Goal: Task Accomplishment & Management: Manage account settings

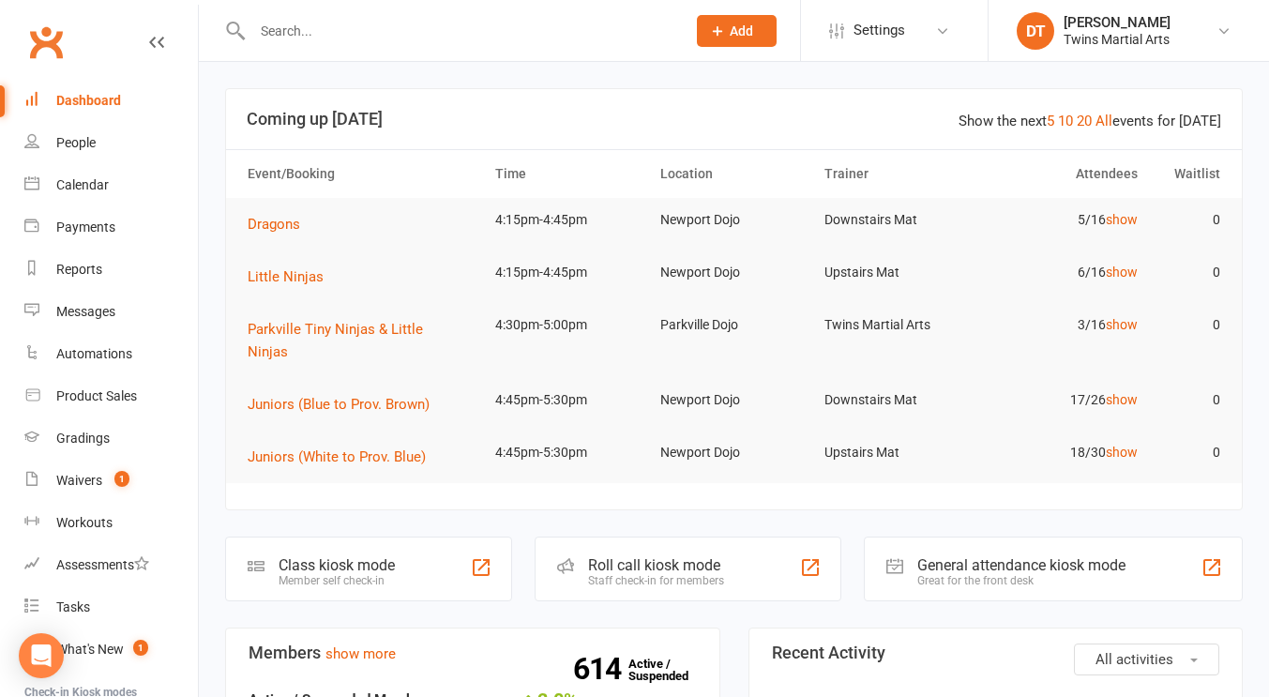
click at [638, 536] on div "Roll call kiosk mode Staff check-in for members" at bounding box center [687, 568] width 307 height 65
click at [130, 475] on link "Waivers 1" at bounding box center [110, 480] width 173 height 42
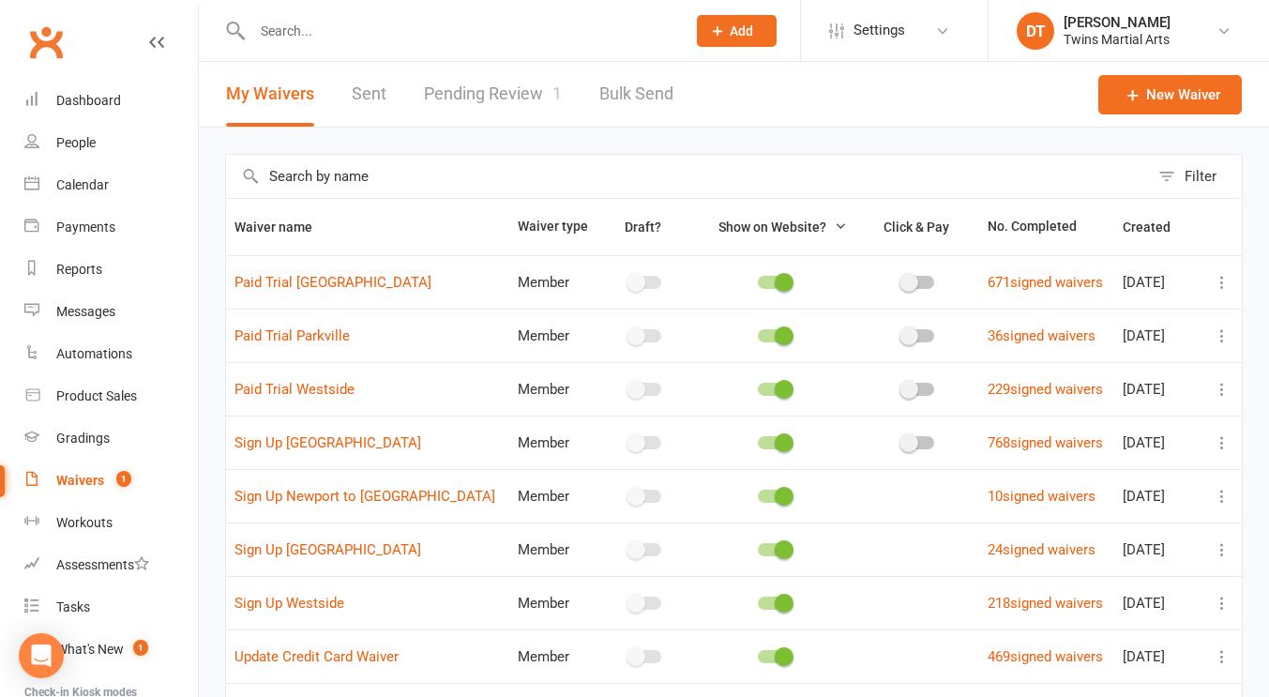
click at [465, 99] on link "Pending Review 1" at bounding box center [493, 94] width 138 height 65
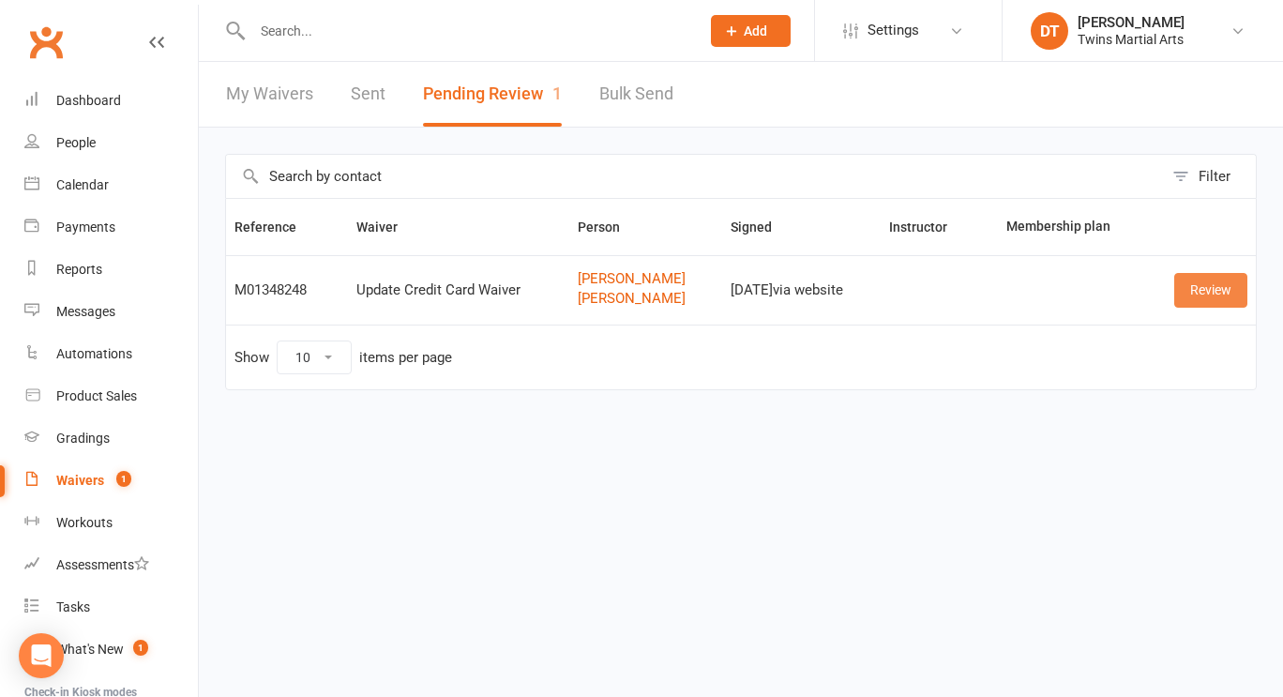
click at [1210, 297] on link "Review" at bounding box center [1210, 290] width 73 height 34
click at [1238, 285] on link "Review" at bounding box center [1210, 290] width 73 height 34
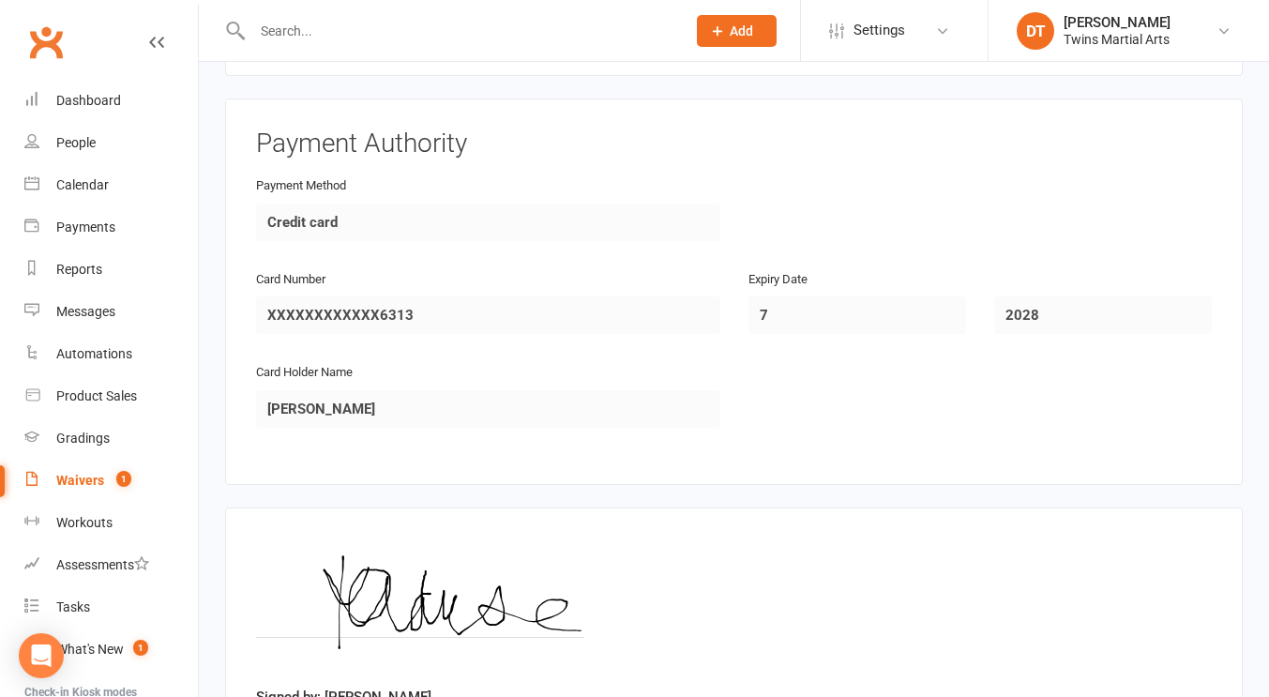
scroll to position [1674, 0]
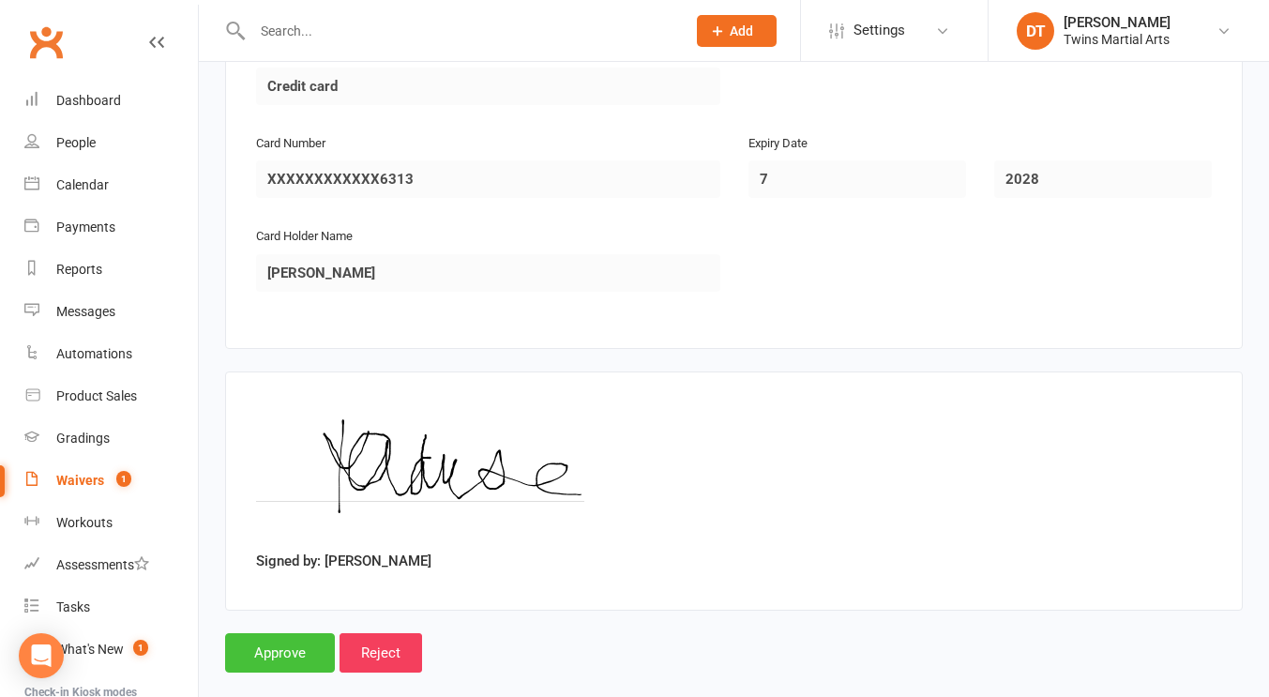
click at [286, 633] on input "Approve" at bounding box center [280, 652] width 110 height 39
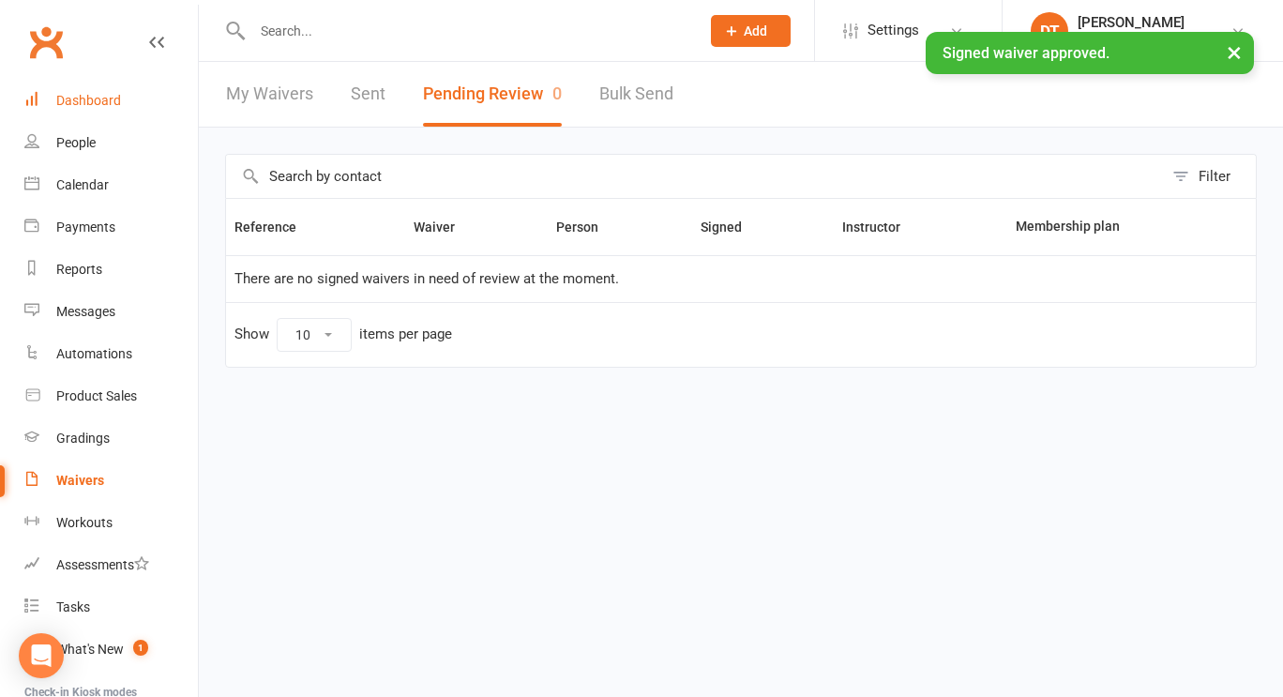
click at [103, 118] on link "Dashboard" at bounding box center [110, 101] width 173 height 42
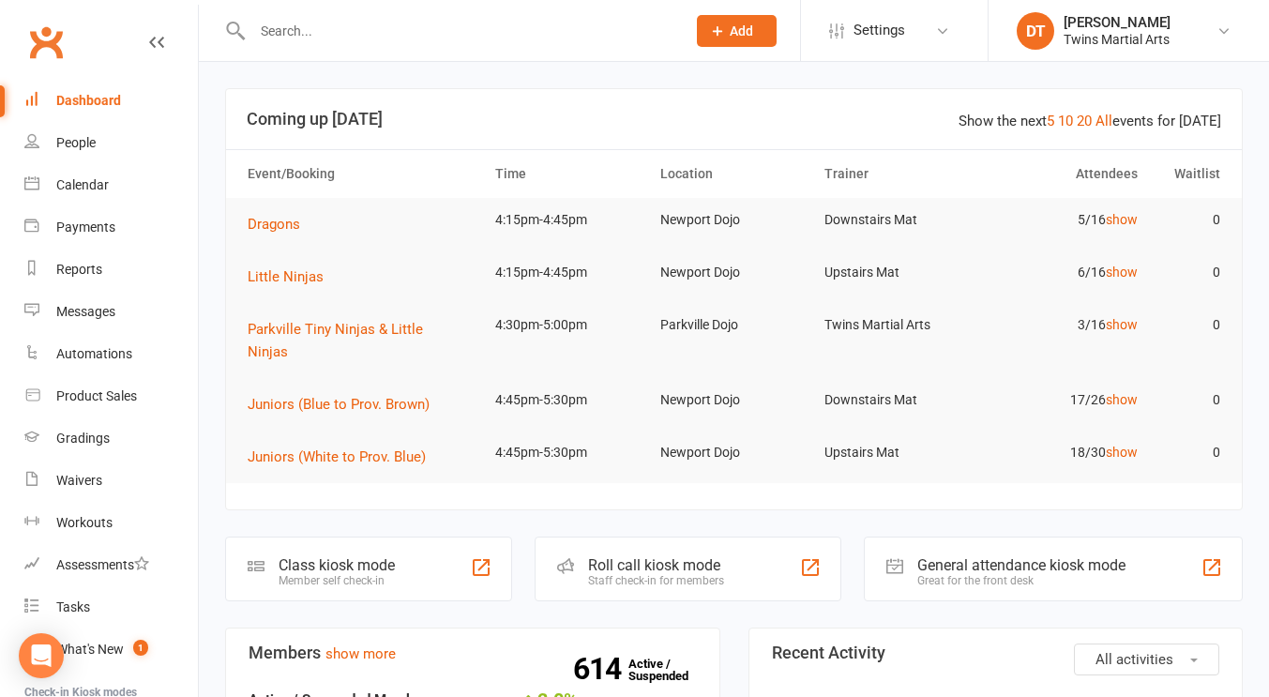
scroll to position [93, 0]
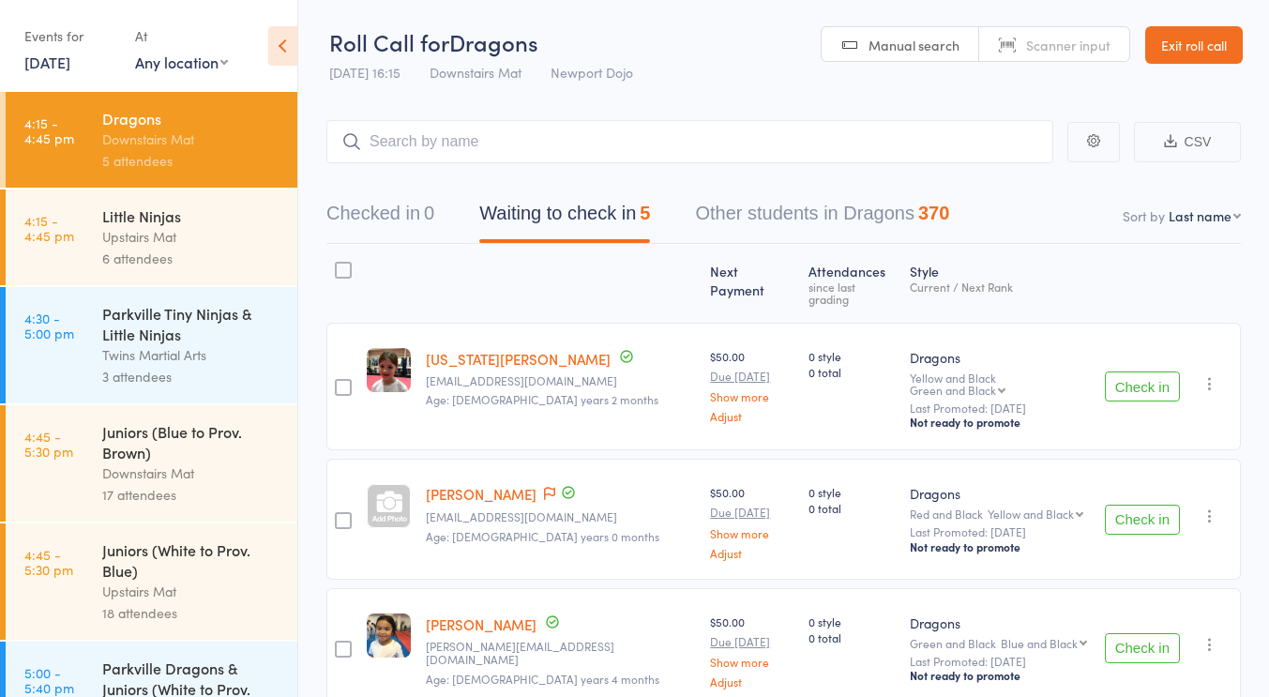
click at [180, 265] on div "6 attendees" at bounding box center [191, 259] width 179 height 22
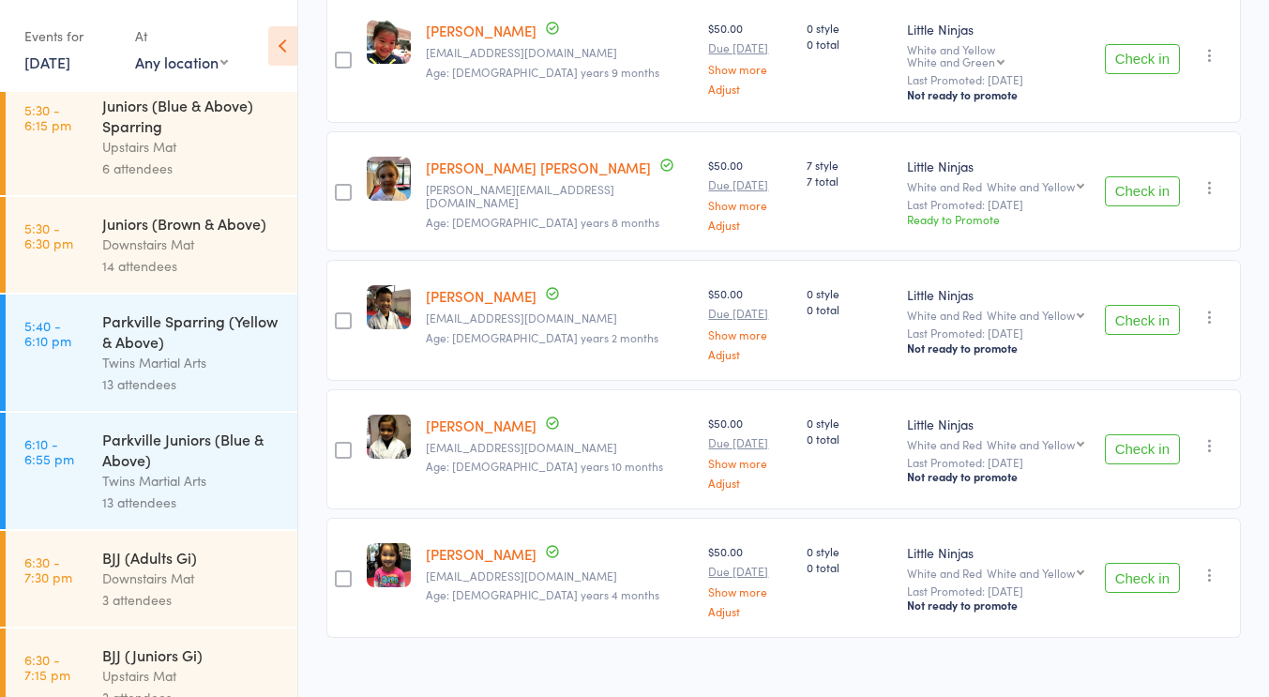
scroll to position [960, 0]
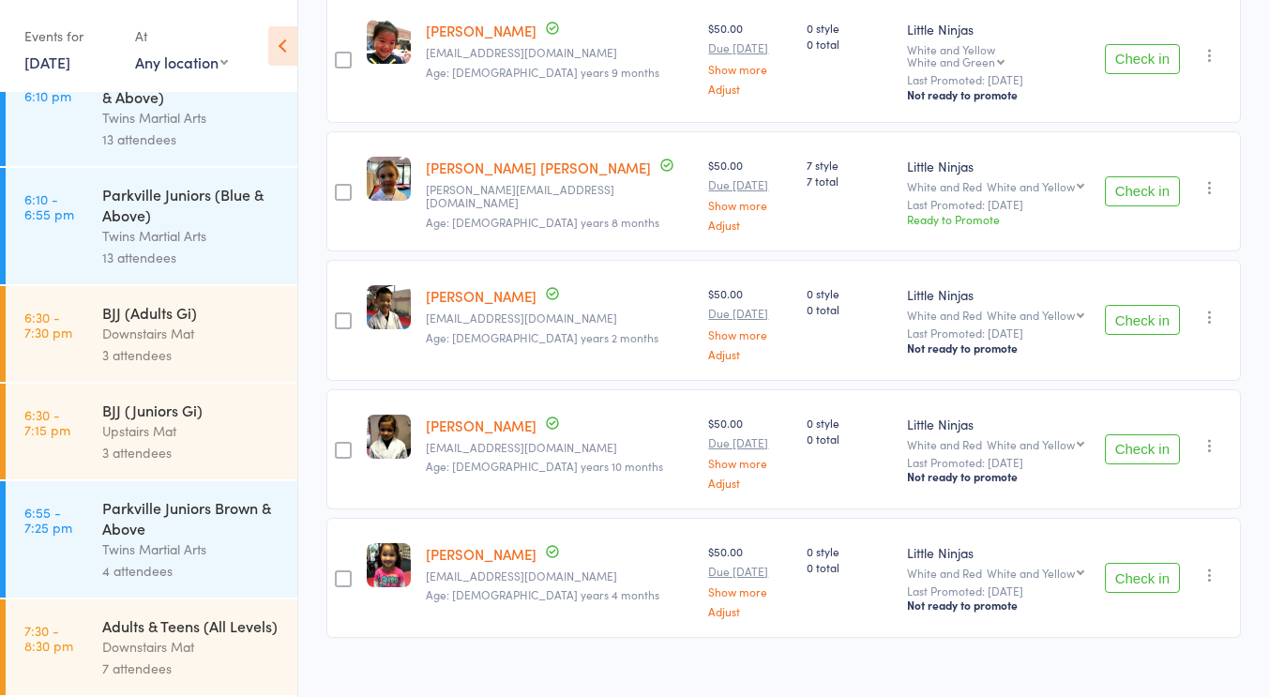
click at [192, 615] on div "Adults & Teens (All Levels)" at bounding box center [191, 625] width 179 height 21
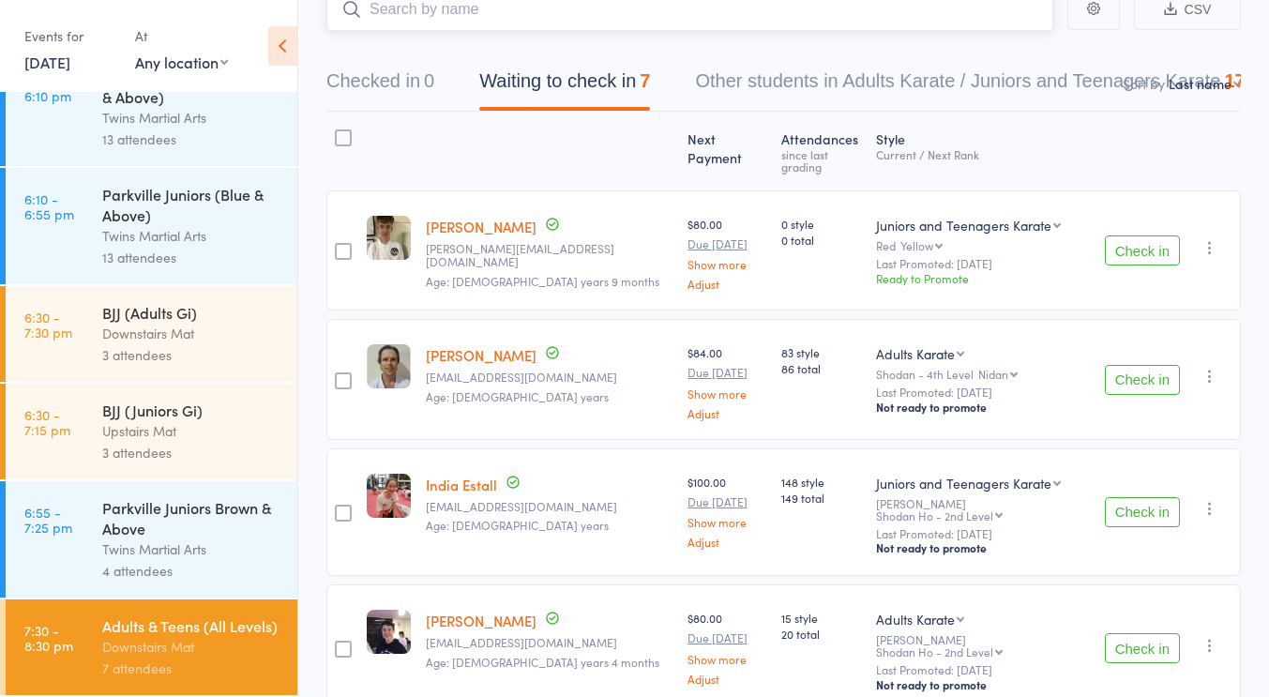
scroll to position [134, 0]
click at [173, 420] on div "Upstairs Mat" at bounding box center [191, 431] width 179 height 22
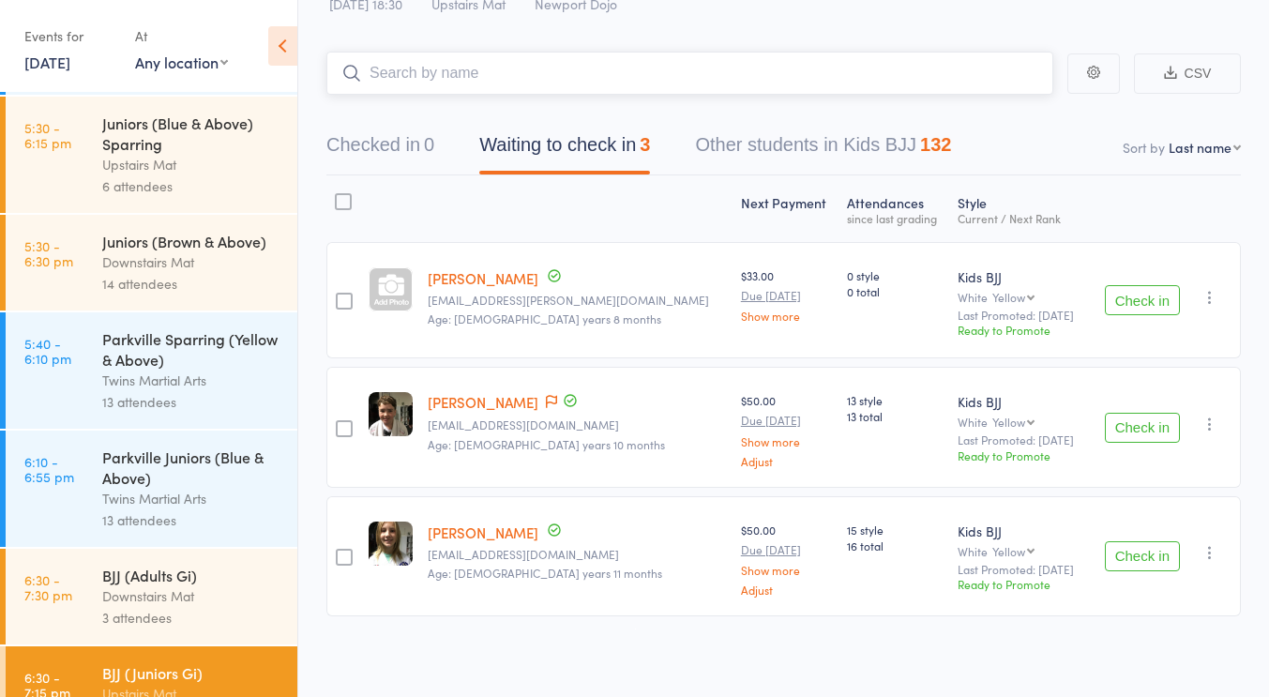
scroll to position [638, 0]
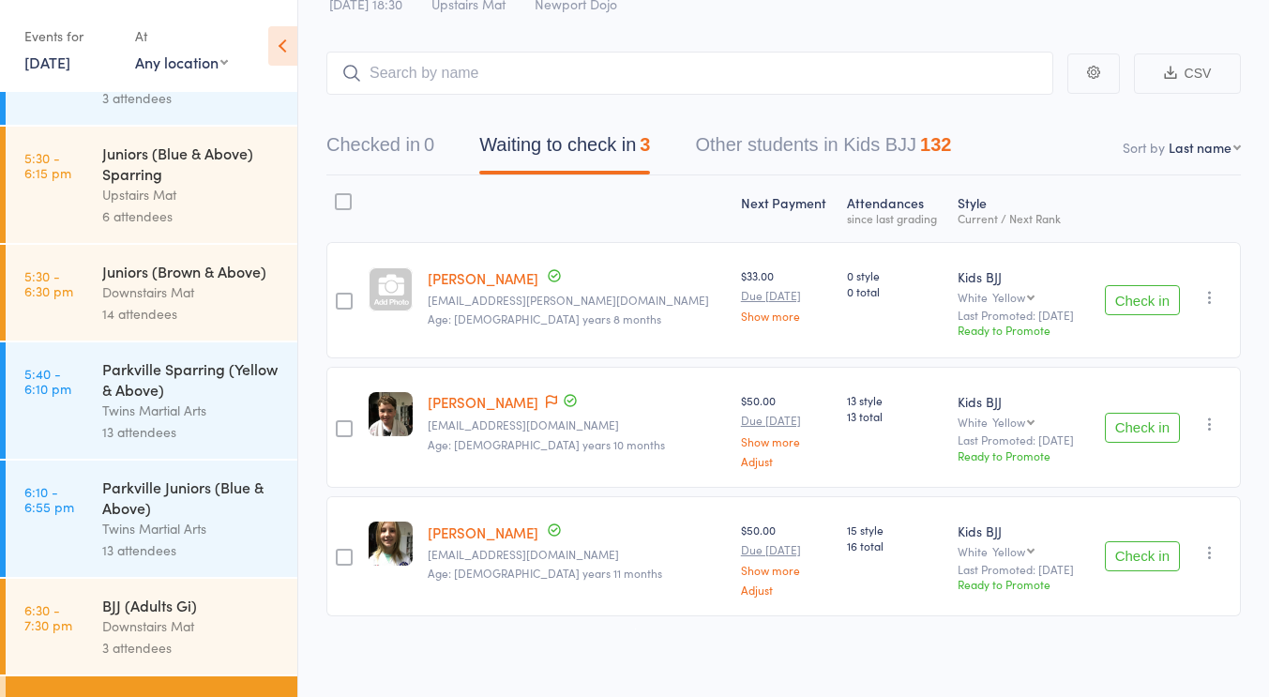
click at [191, 281] on div "Juniors (Brown & Above)" at bounding box center [191, 271] width 179 height 21
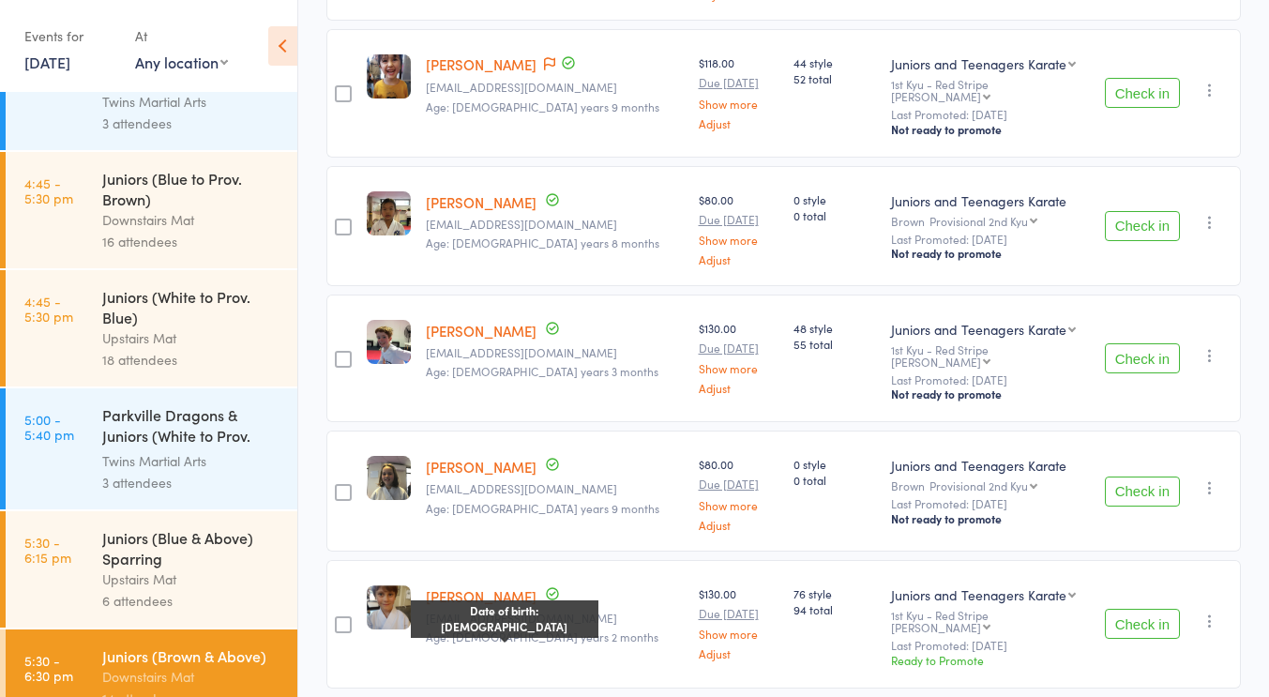
scroll to position [681, 0]
click at [189, 574] on div "Upstairs Mat" at bounding box center [191, 579] width 179 height 22
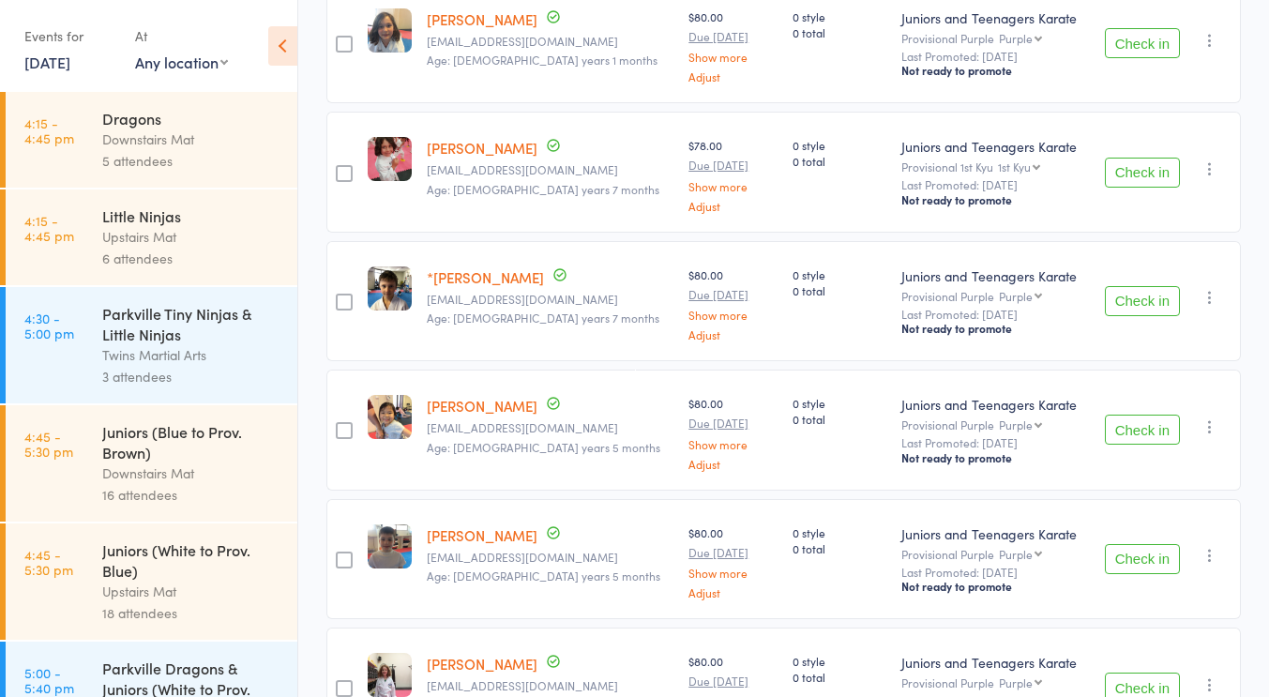
scroll to position [457, 0]
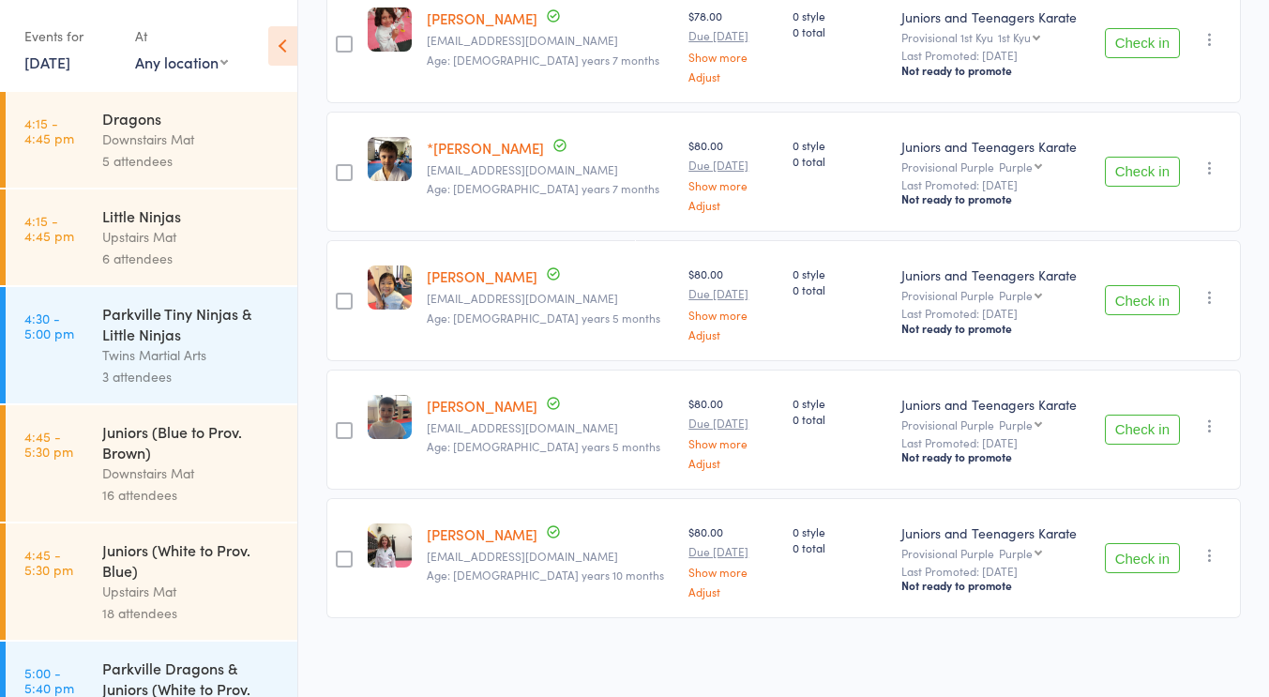
click at [785, 341] on div "0 style 0 total" at bounding box center [839, 300] width 109 height 120
click at [713, 486] on div "Next Payment Atten­dances since last grading Style Current / Next Rank edit Eth…" at bounding box center [783, 206] width 914 height 839
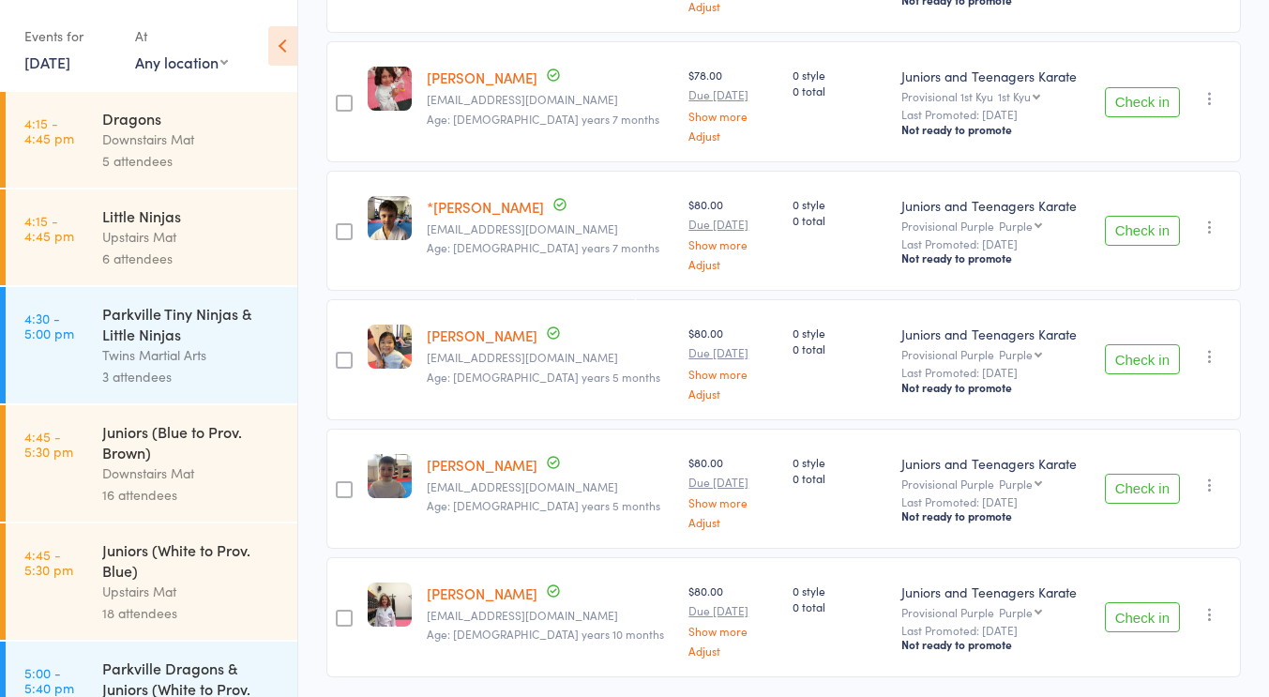
scroll to position [398, 0]
click at [728, 418] on div "Next Payment Atten­dances since last grading Style Current / Next Rank edit Eth…" at bounding box center [783, 264] width 914 height 839
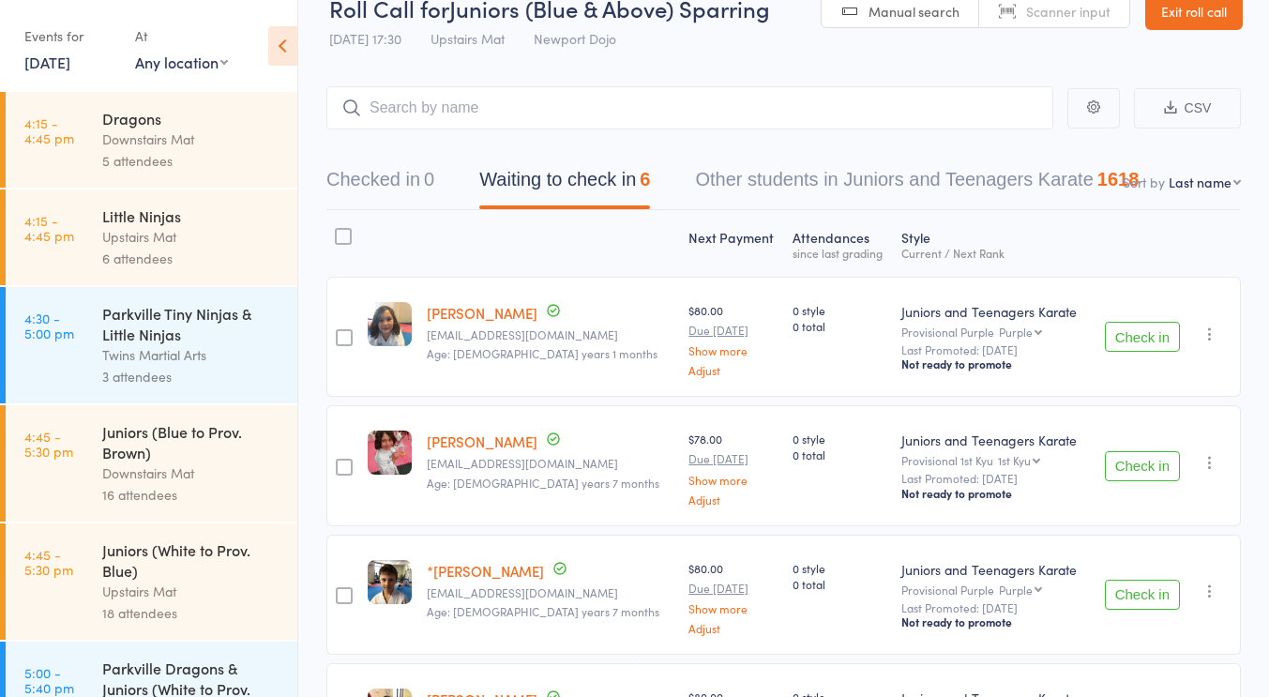
scroll to position [35, 0]
click at [214, 243] on div "Upstairs Mat" at bounding box center [191, 237] width 179 height 22
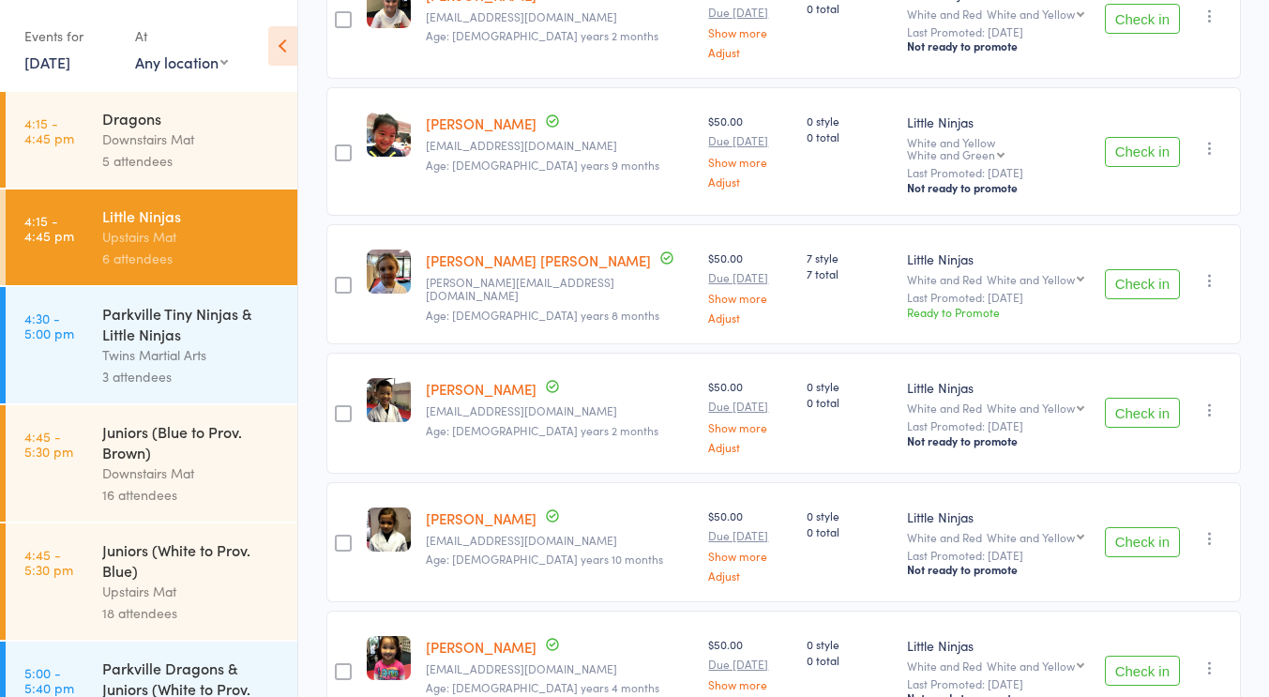
scroll to position [457, 0]
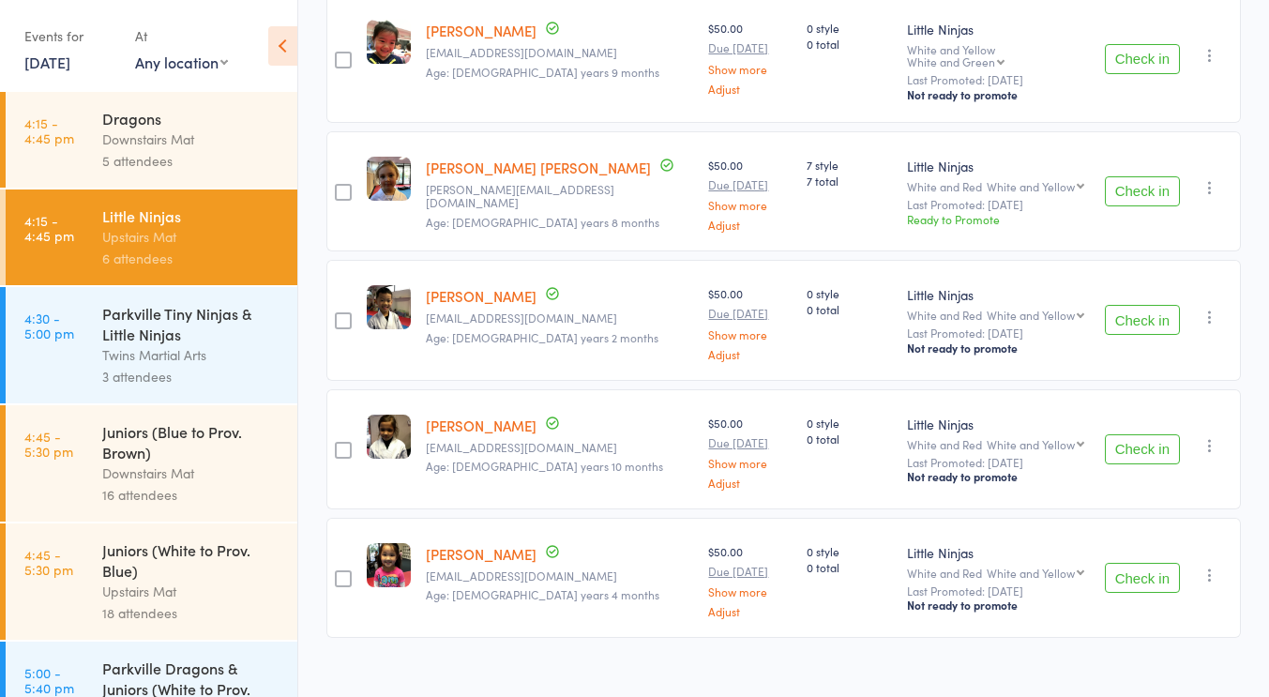
click at [248, 143] on div "Downstairs Mat" at bounding box center [191, 139] width 179 height 22
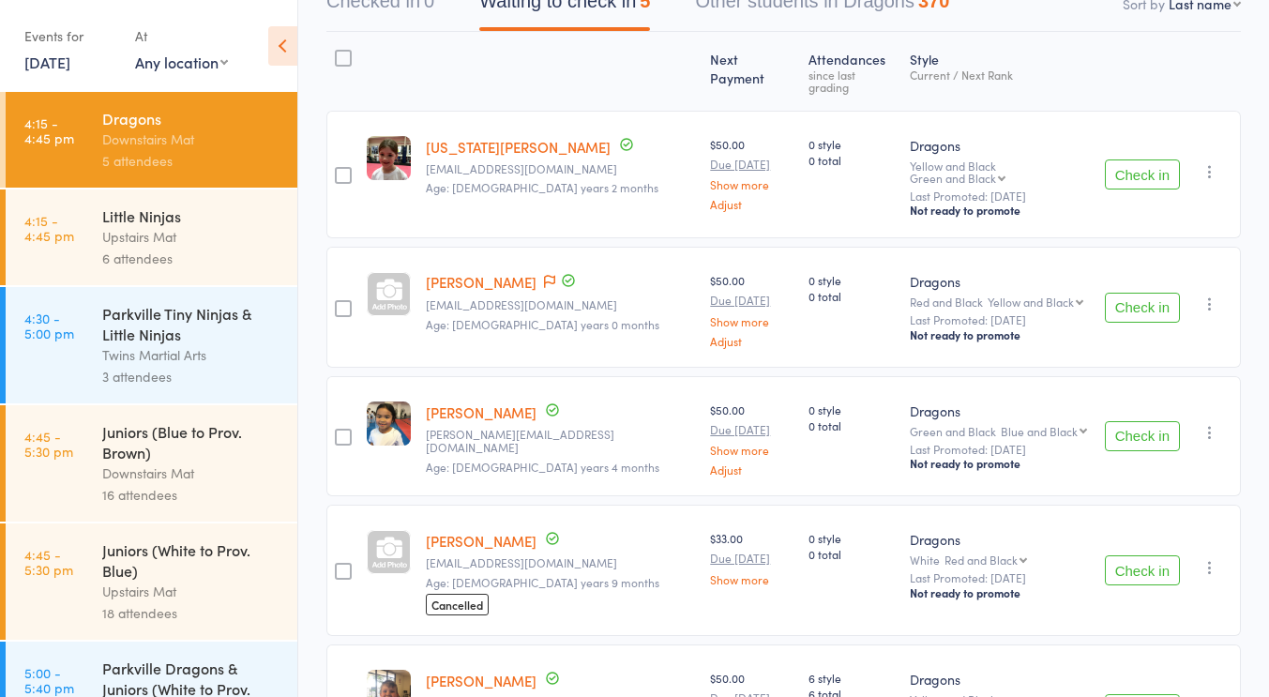
scroll to position [340, 0]
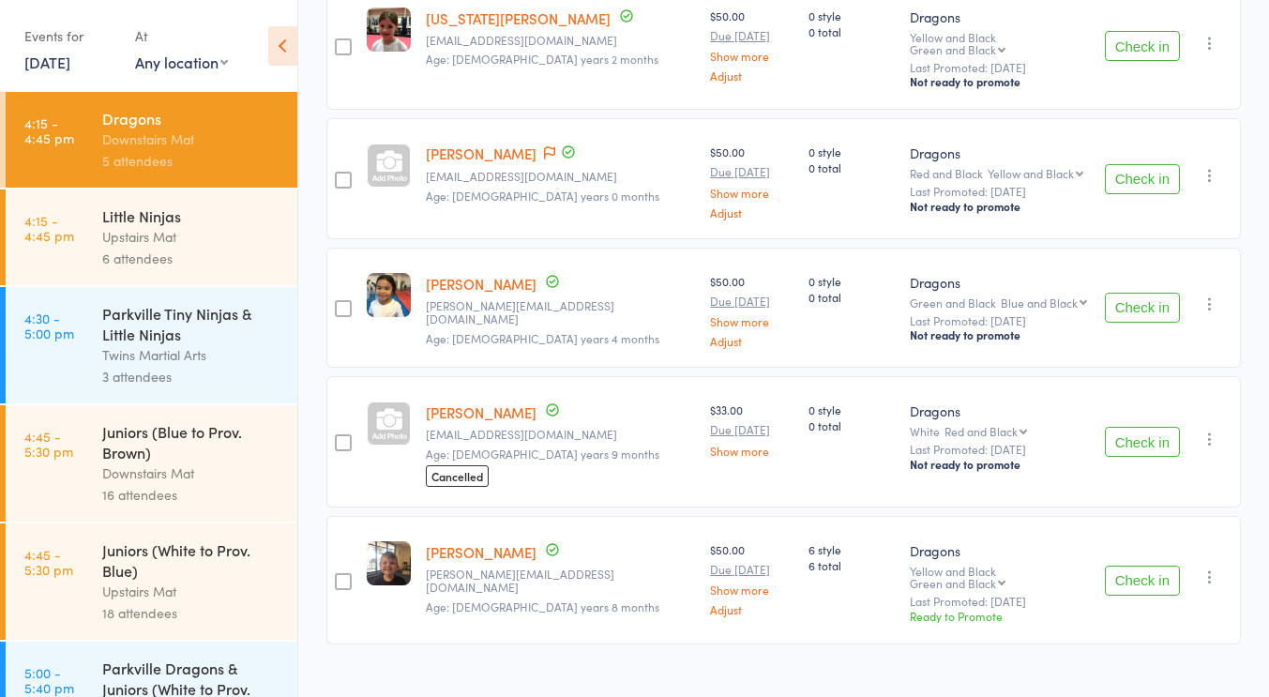
click at [801, 477] on div "0 style 0 total" at bounding box center [851, 441] width 101 height 131
click at [611, 428] on small "melodietopi@gmail.com" at bounding box center [560, 434] width 269 height 13
click at [201, 259] on div "6 attendees" at bounding box center [191, 259] width 179 height 22
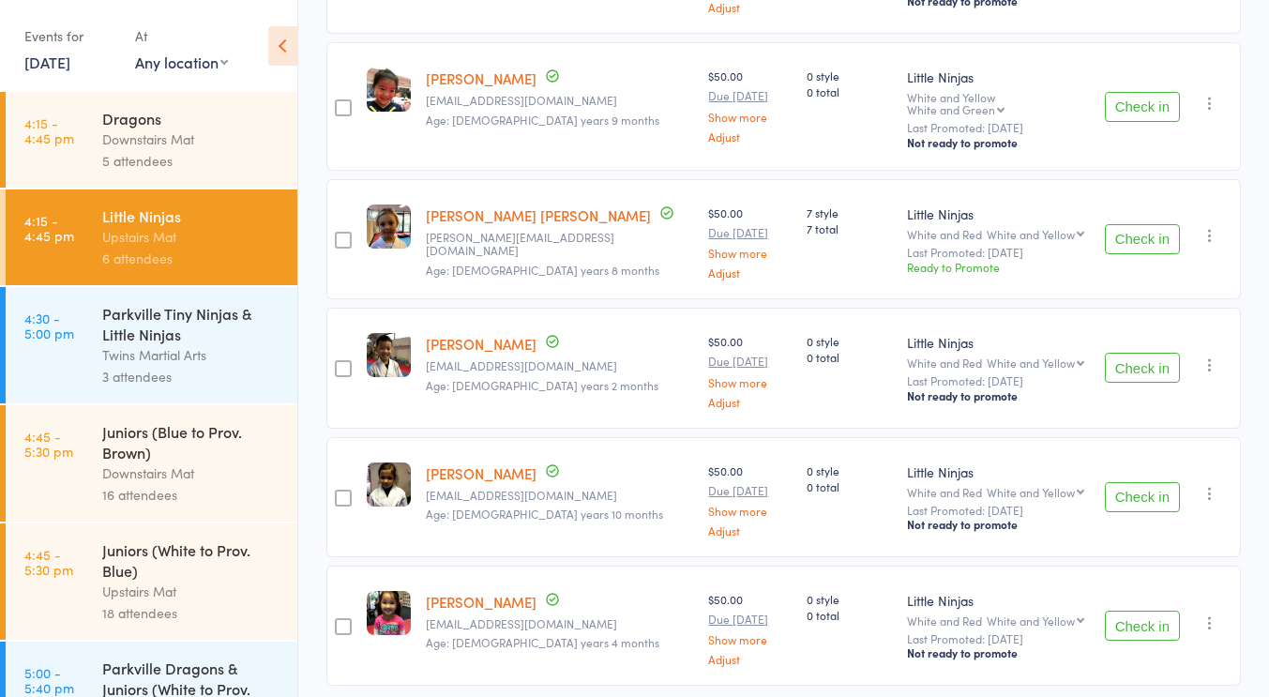
scroll to position [408, 0]
click at [1159, 483] on button "Check in" at bounding box center [1141, 498] width 75 height 30
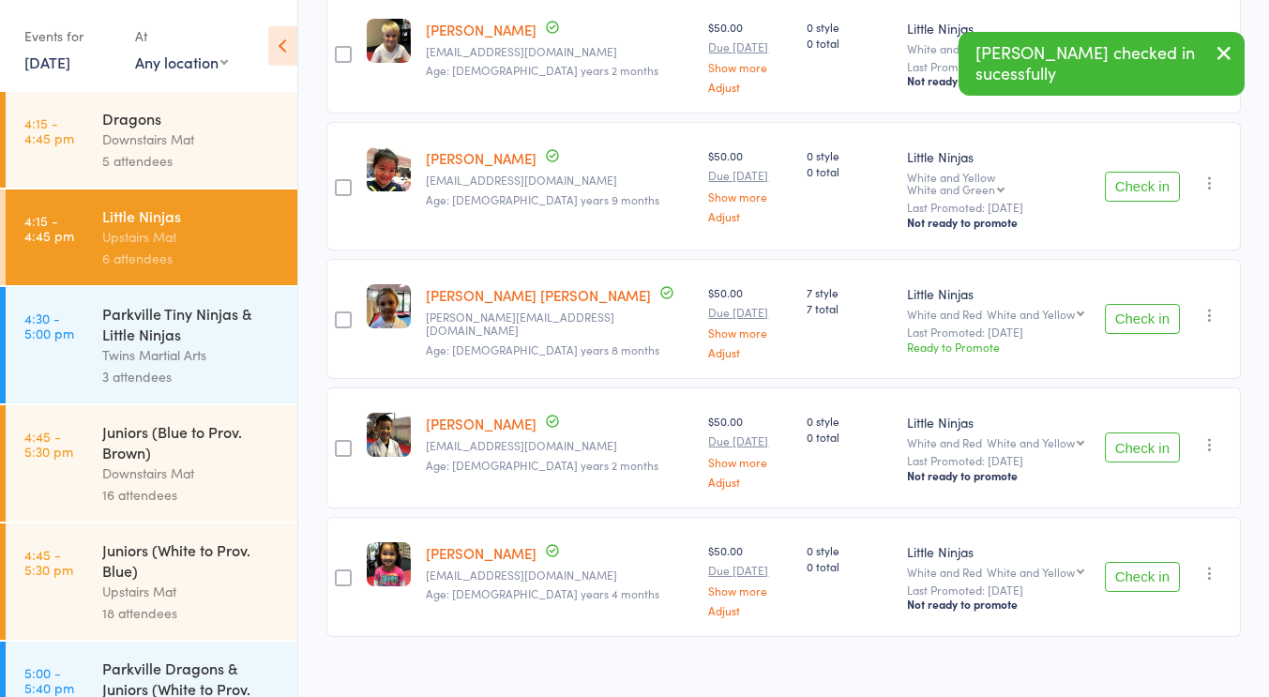
click at [1138, 562] on button "Check in" at bounding box center [1141, 577] width 75 height 30
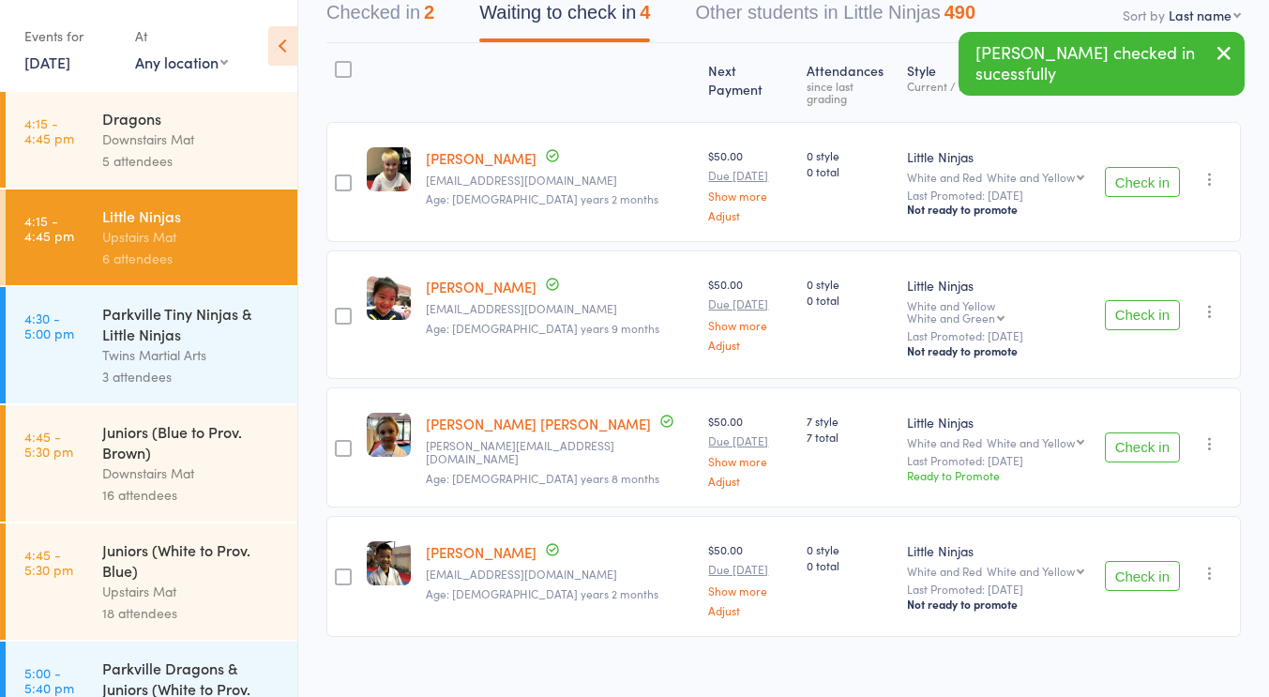
click at [1134, 303] on button "Check in" at bounding box center [1141, 315] width 75 height 30
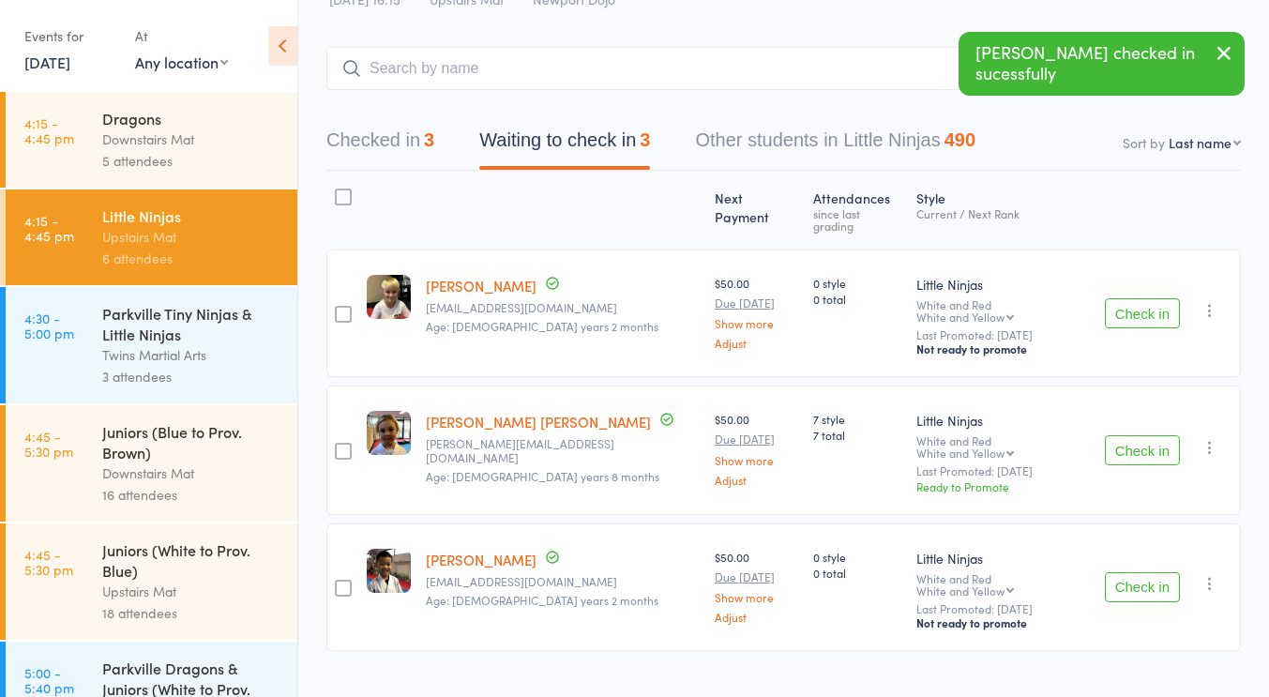
click at [999, 345] on div "Little Ninjas White and Red White and Yellow White and Yellow White and Green W…" at bounding box center [1002, 313] width 188 height 128
click at [419, 147] on button "Checked in 3" at bounding box center [380, 145] width 108 height 50
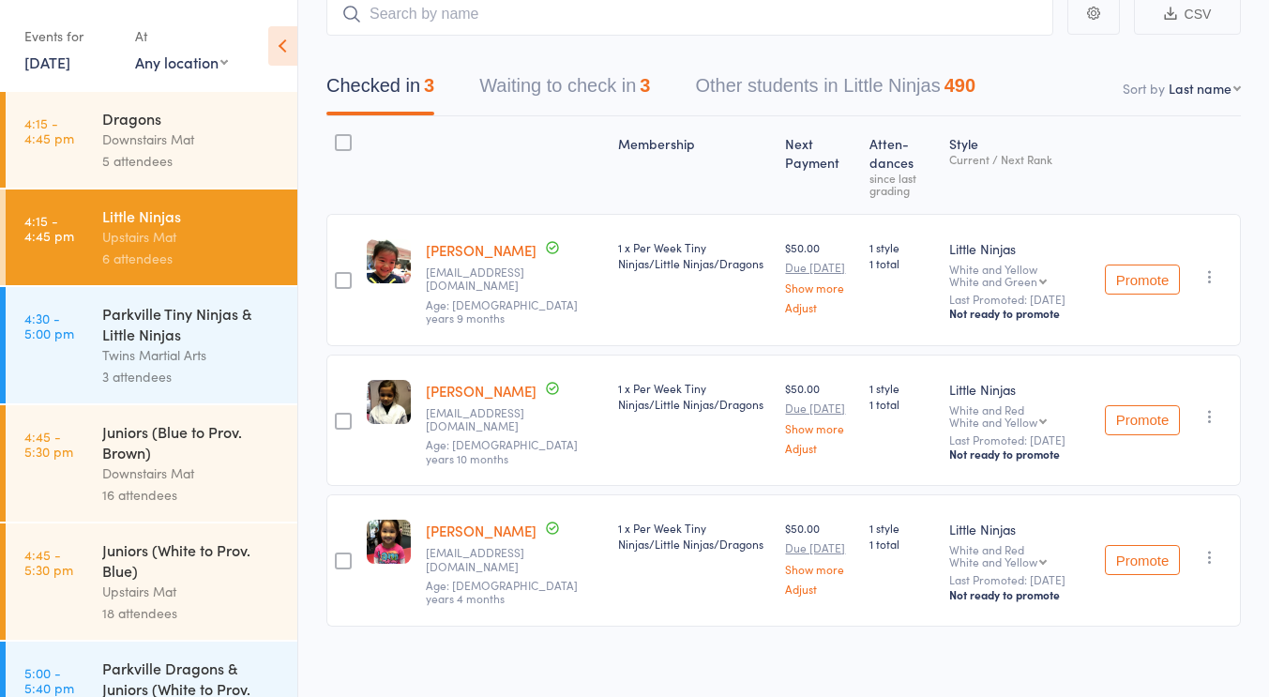
scroll to position [107, 0]
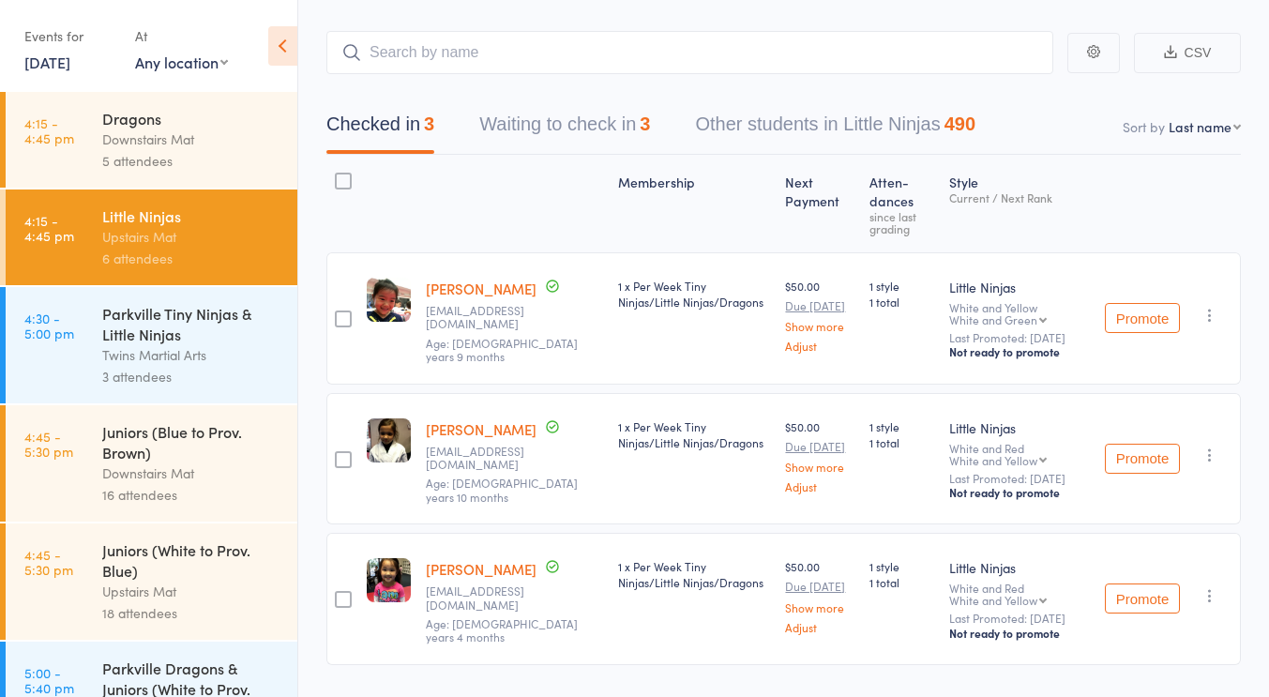
click at [507, 119] on button "Waiting to check in 3" at bounding box center [564, 129] width 171 height 50
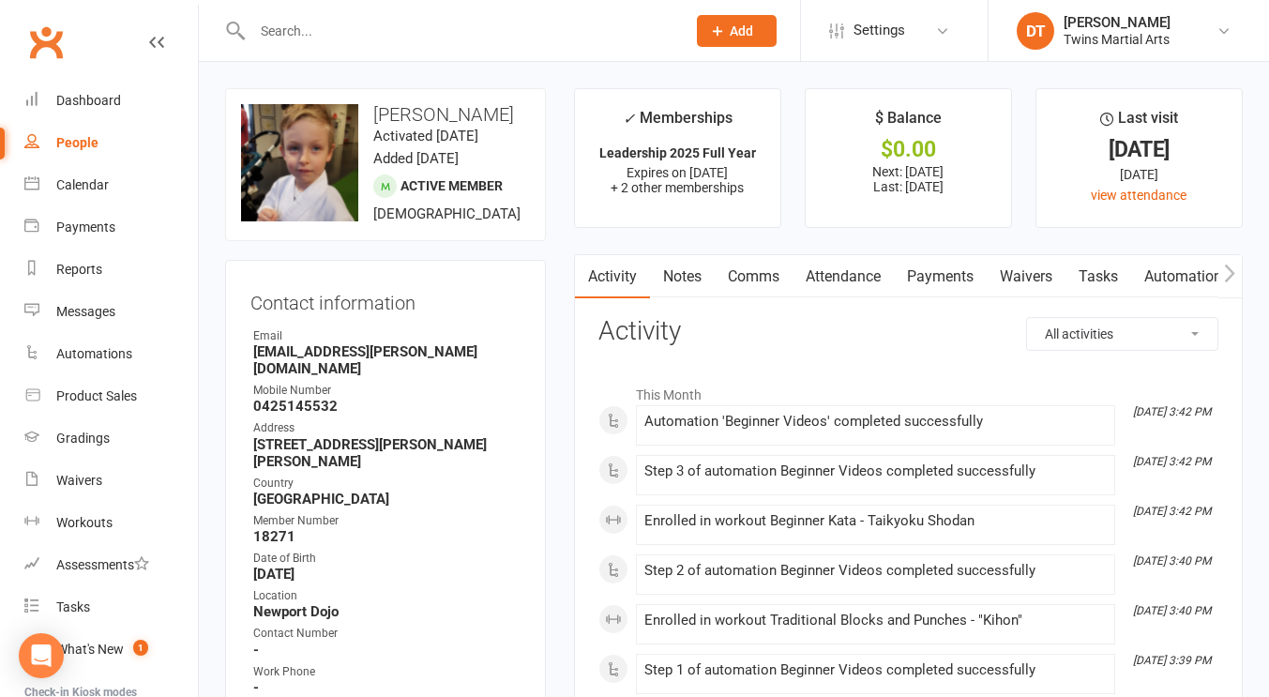
click at [949, 269] on link "Payments" at bounding box center [939, 276] width 93 height 43
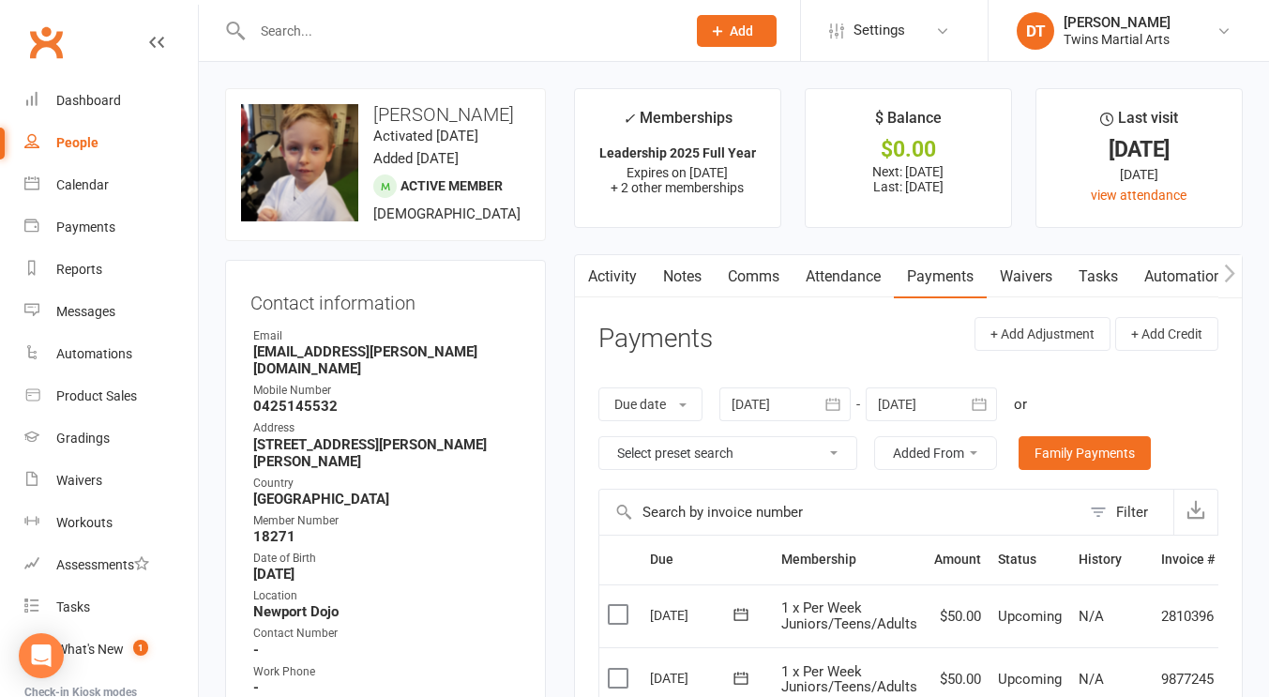
scroll to position [336, 0]
